Goal: Navigation & Orientation: Find specific page/section

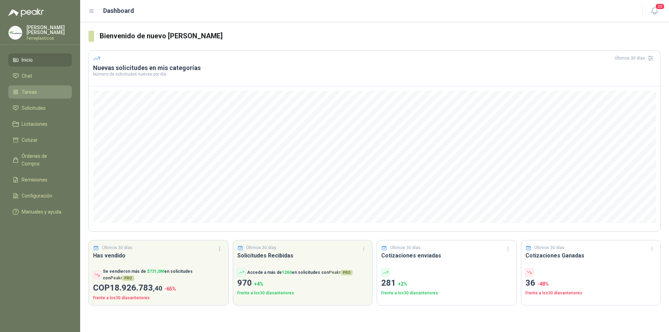
click at [36, 88] on li "Tareas" at bounding box center [40, 92] width 55 height 8
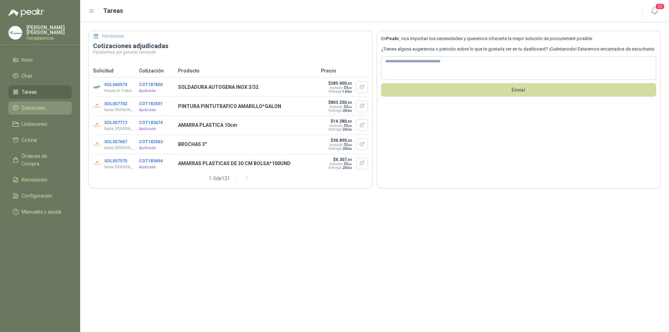
click at [42, 108] on span "Solicitudes" at bounding box center [34, 108] width 24 height 8
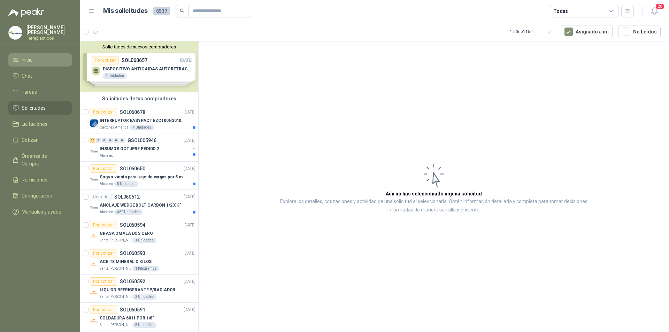
click at [52, 56] on li "Inicio" at bounding box center [40, 60] width 55 height 8
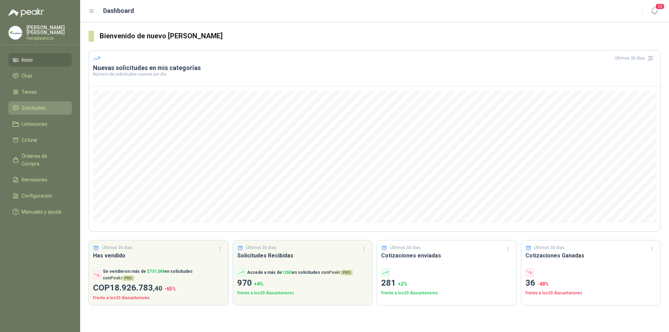
click at [35, 104] on span "Solicitudes" at bounding box center [34, 108] width 24 height 8
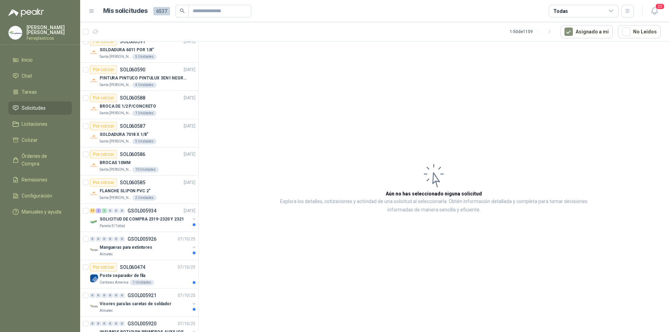
scroll to position [279, 0]
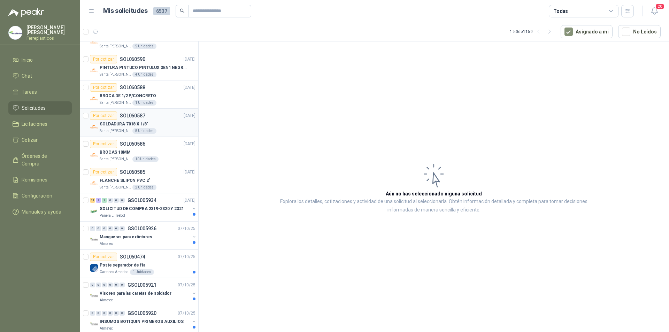
click at [171, 123] on div "SOLDADURA 7018 X 1/8"" at bounding box center [148, 124] width 96 height 8
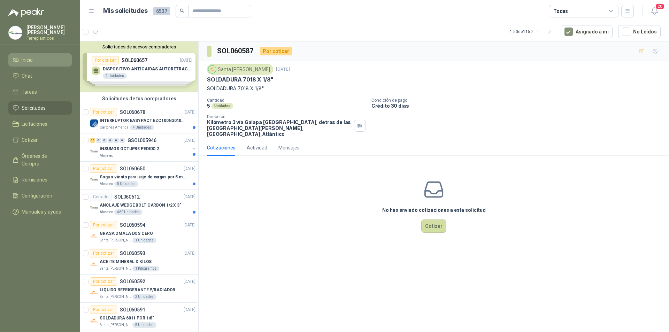
click at [39, 61] on li "Inicio" at bounding box center [40, 60] width 55 height 8
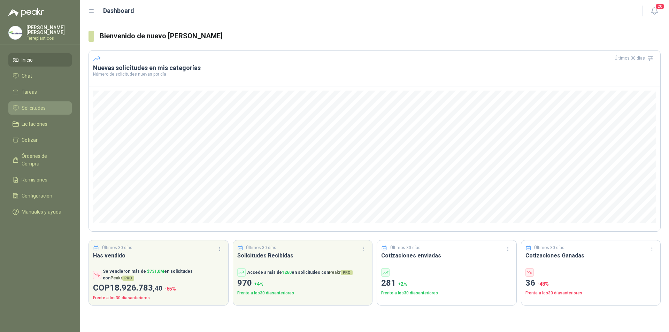
click at [44, 105] on span "Solicitudes" at bounding box center [34, 108] width 24 height 8
